Goal: Find specific page/section: Find specific page/section

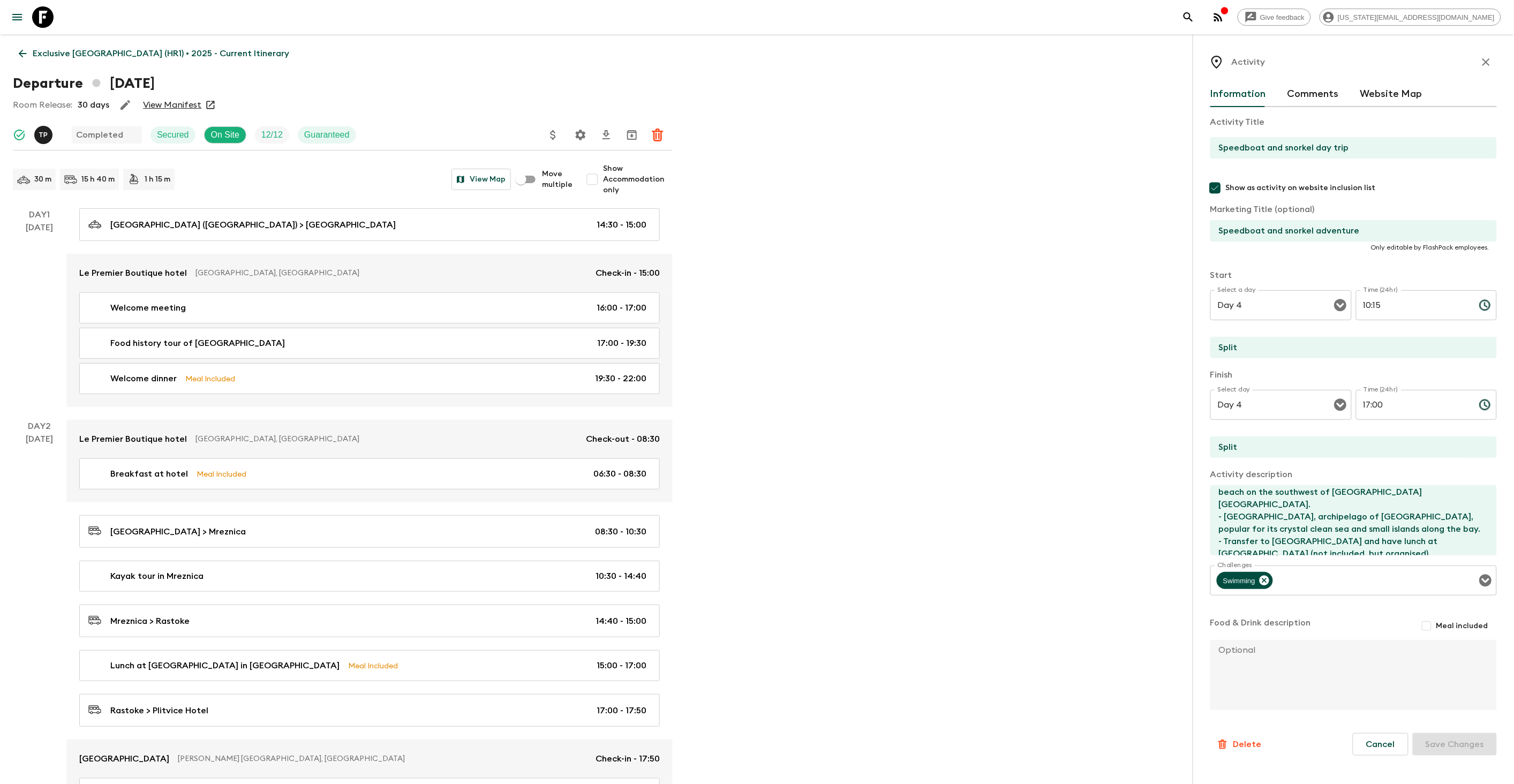
click at [45, 22] on icon at bounding box center [43, 17] width 21 height 21
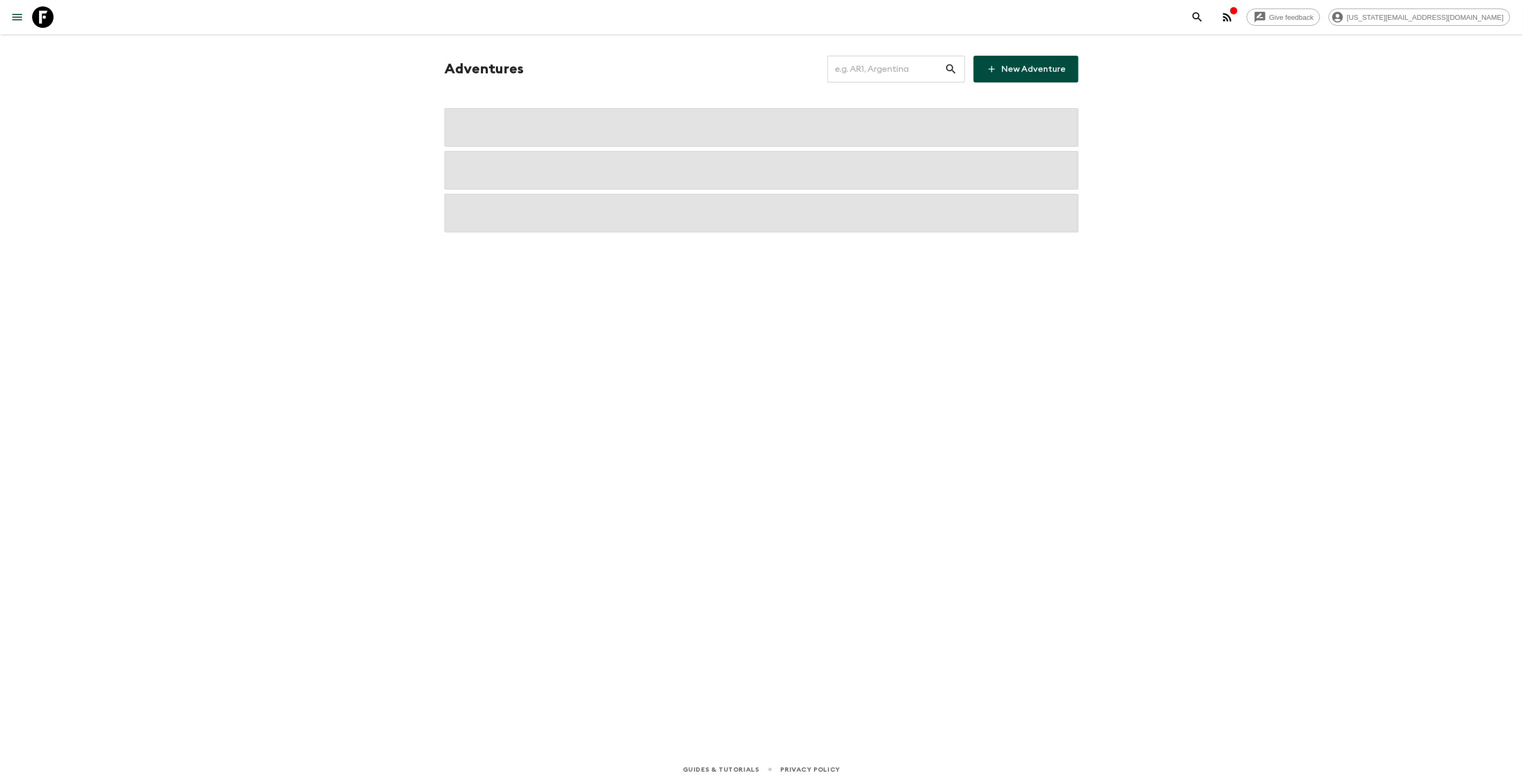
click at [45, 22] on icon at bounding box center [43, 17] width 21 height 21
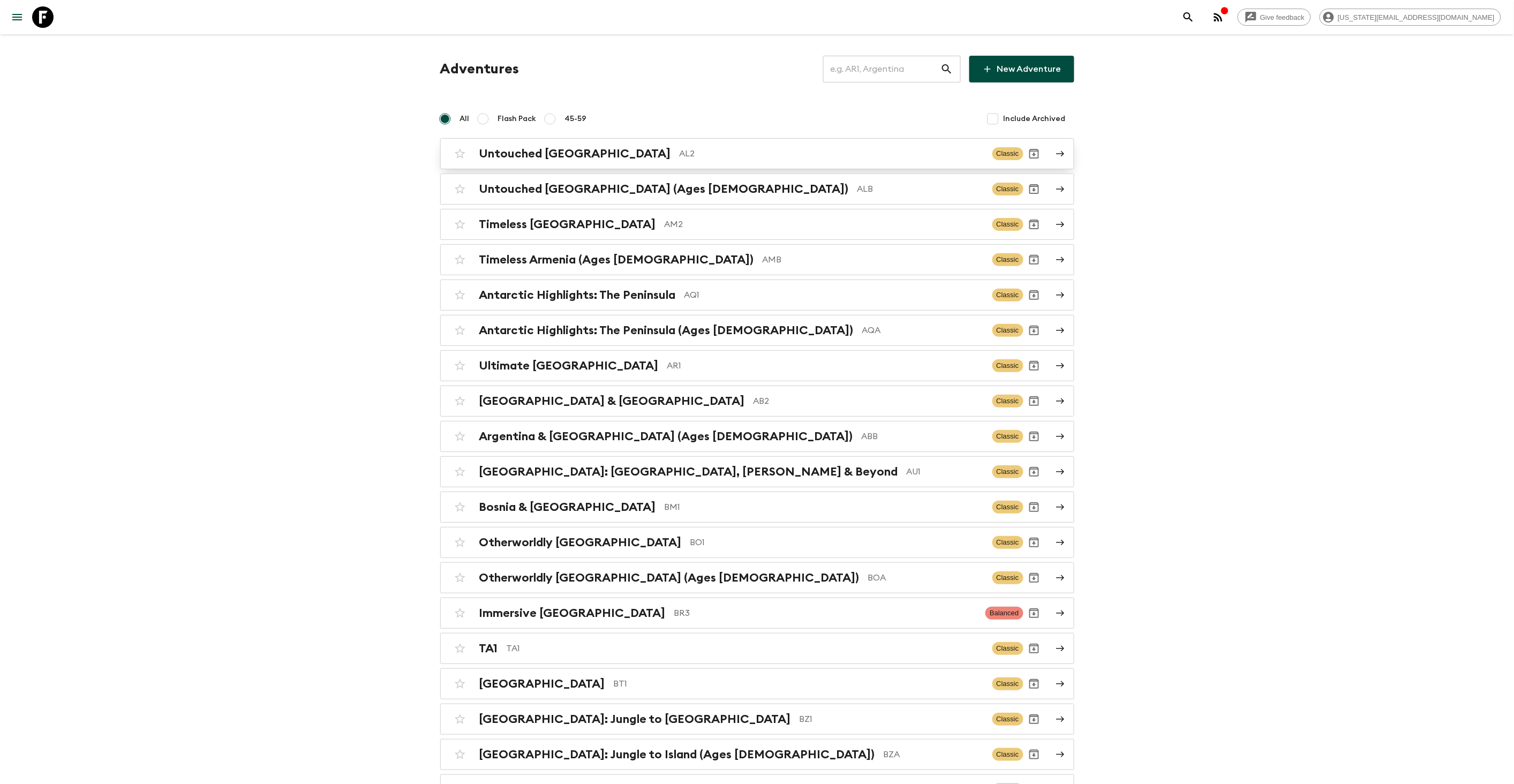
click at [736, 160] on div "Untouched [GEOGRAPHIC_DATA] AL2" at bounding box center [732, 153] width 505 height 14
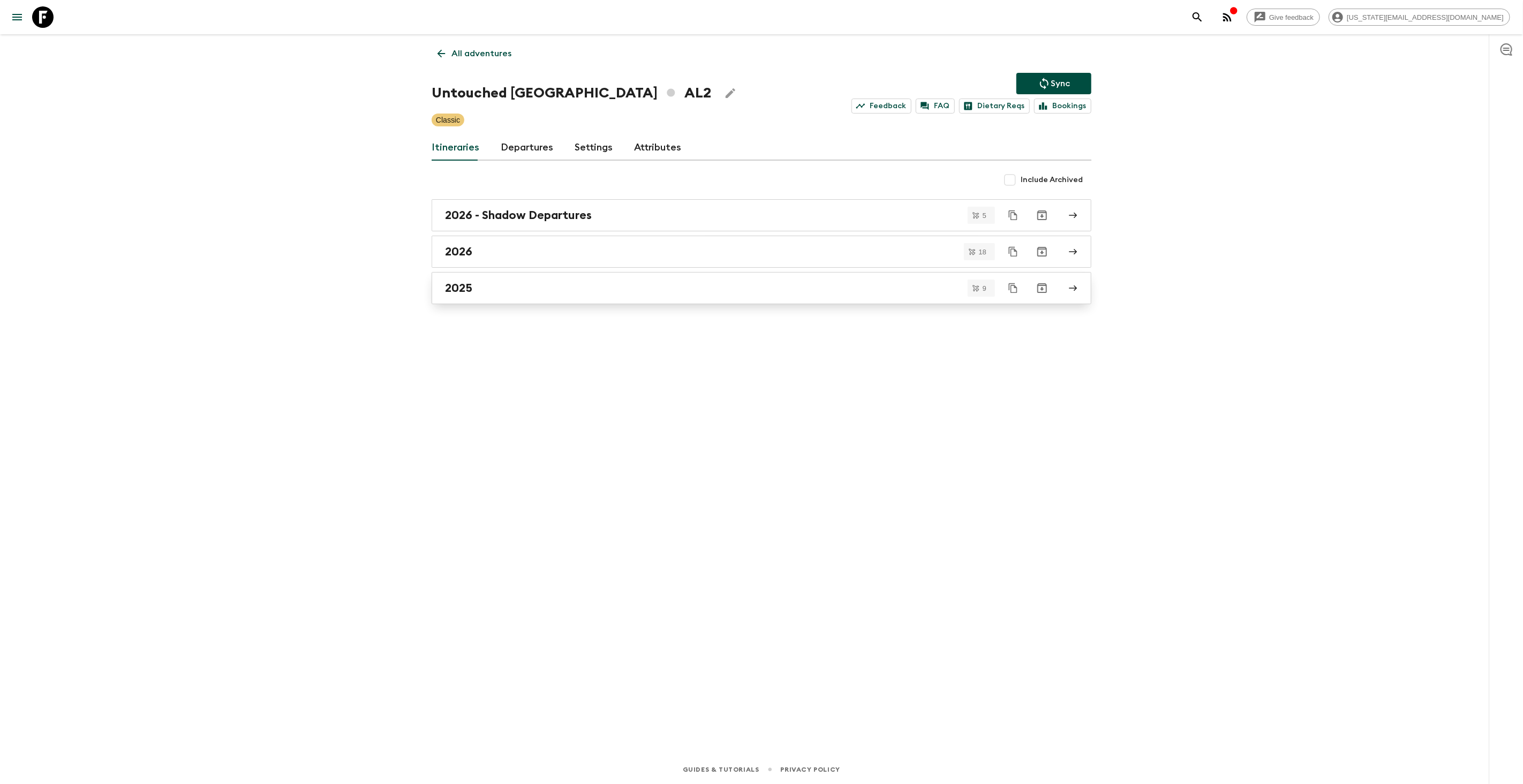
click at [486, 293] on div "2025" at bounding box center [751, 288] width 613 height 14
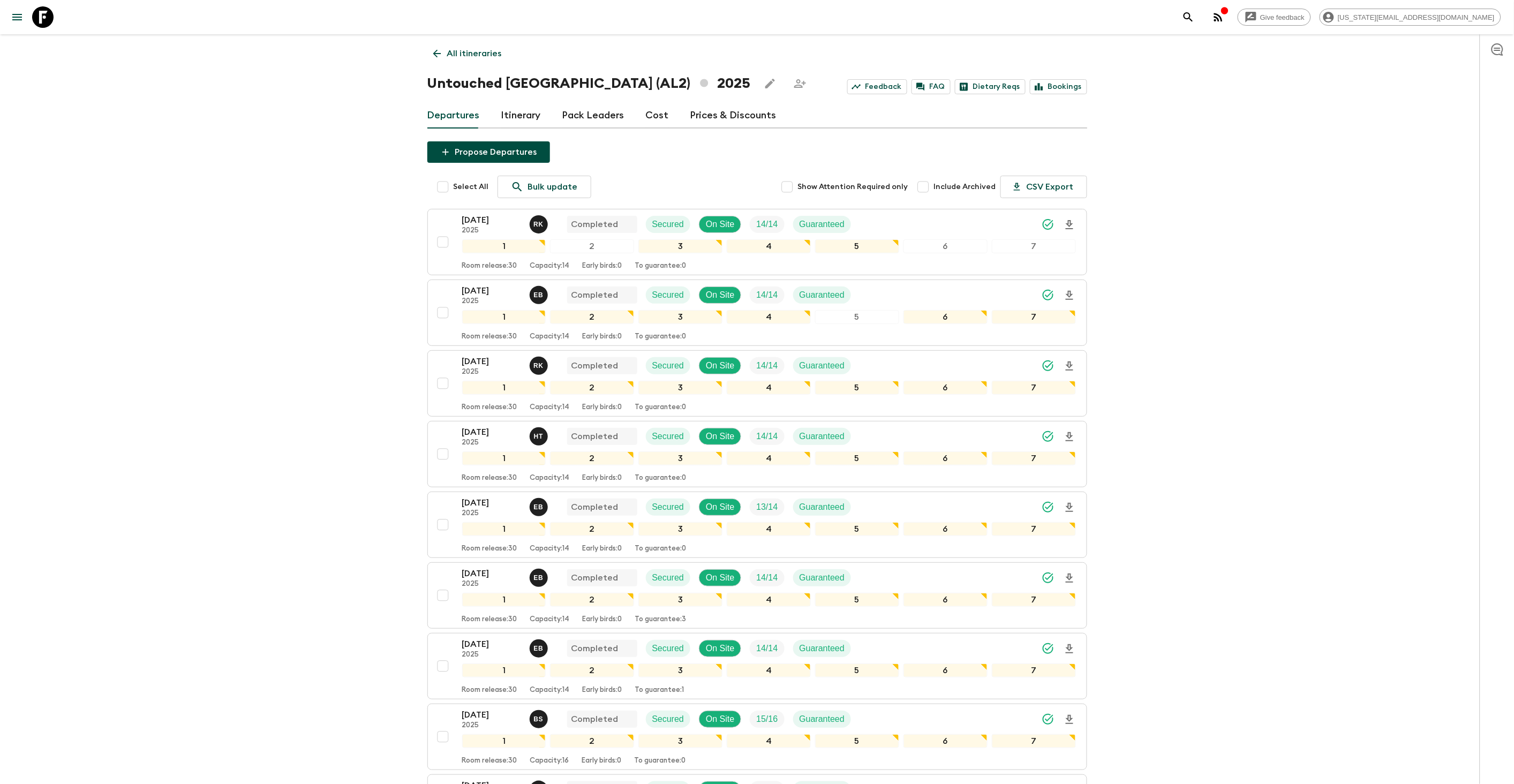
drag, startPoint x: 935, startPoint y: 188, endPoint x: 903, endPoint y: 206, distance: 36.7
click at [934, 188] on input "Include Archived" at bounding box center [923, 187] width 21 height 21
checkbox input "true"
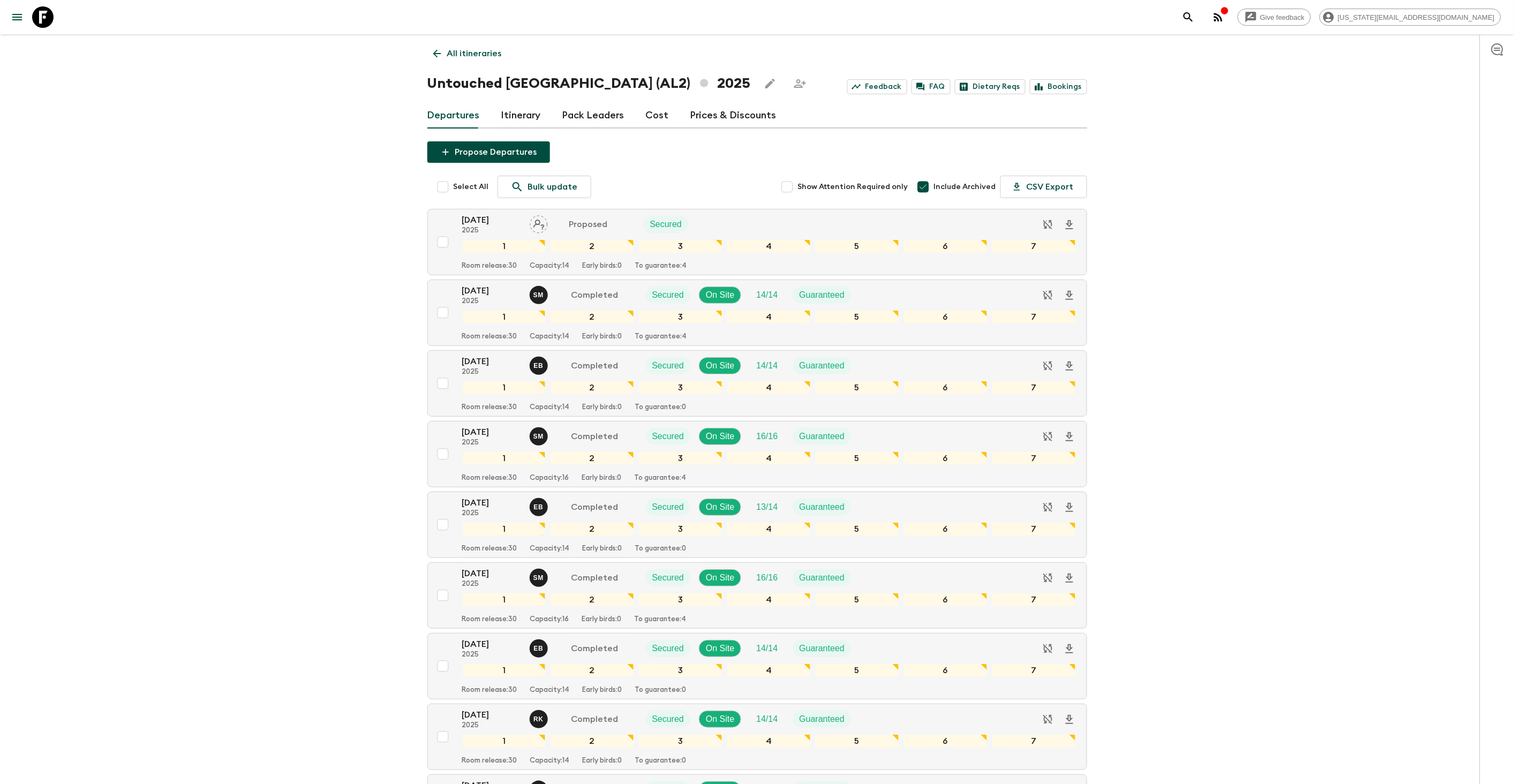
scroll to position [248, 0]
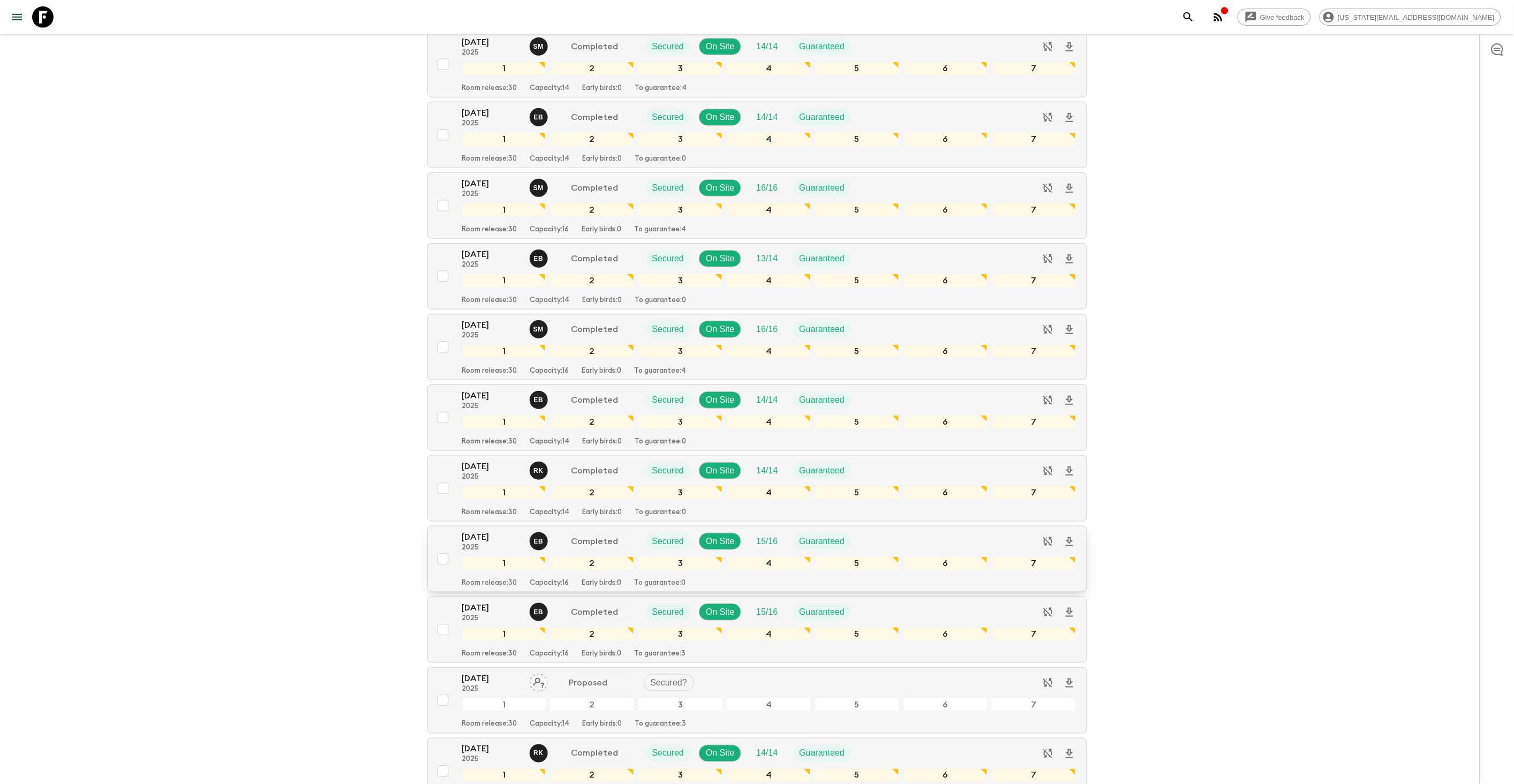
click at [470, 544] on p "2025" at bounding box center [492, 548] width 59 height 9
